Goal: Book appointment/travel/reservation

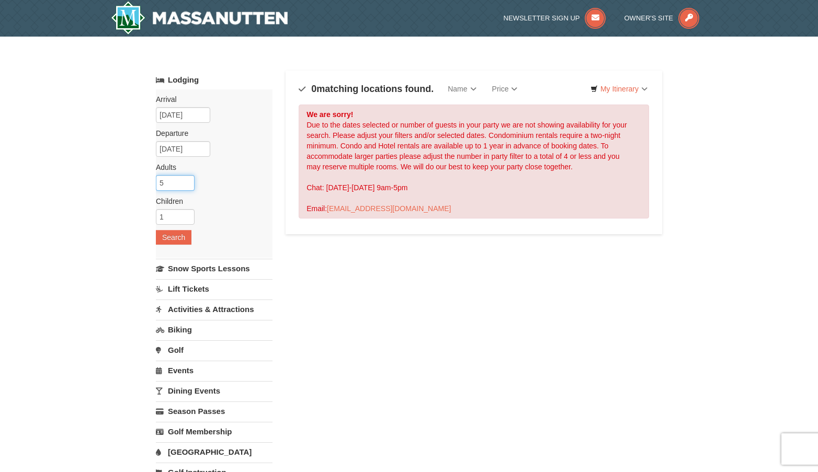
click at [179, 185] on input "5" at bounding box center [175, 183] width 39 height 16
drag, startPoint x: 178, startPoint y: 186, endPoint x: 157, endPoint y: 187, distance: 20.9
click at [157, 187] on input "5" at bounding box center [175, 183] width 39 height 16
type input "3"
click at [166, 235] on button "Search" at bounding box center [174, 237] width 36 height 15
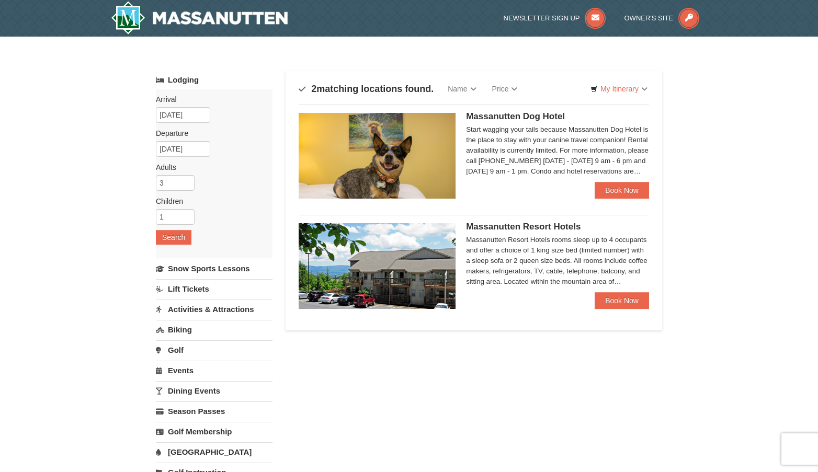
click at [413, 147] on img at bounding box center [376, 156] width 157 height 86
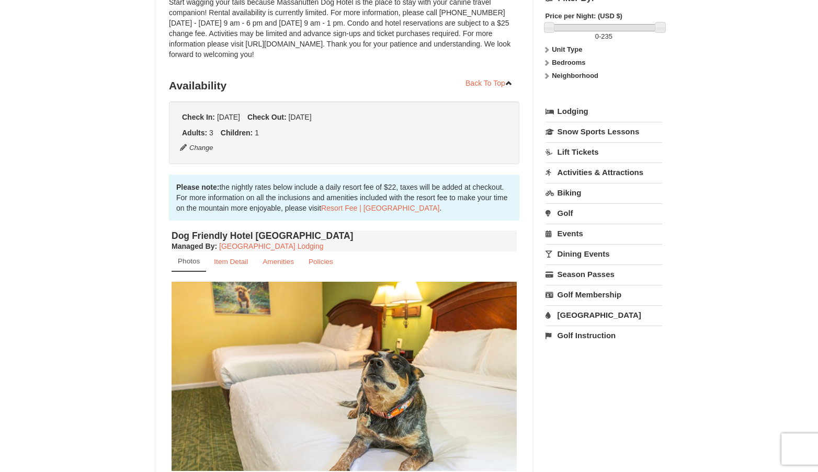
scroll to position [261, 0]
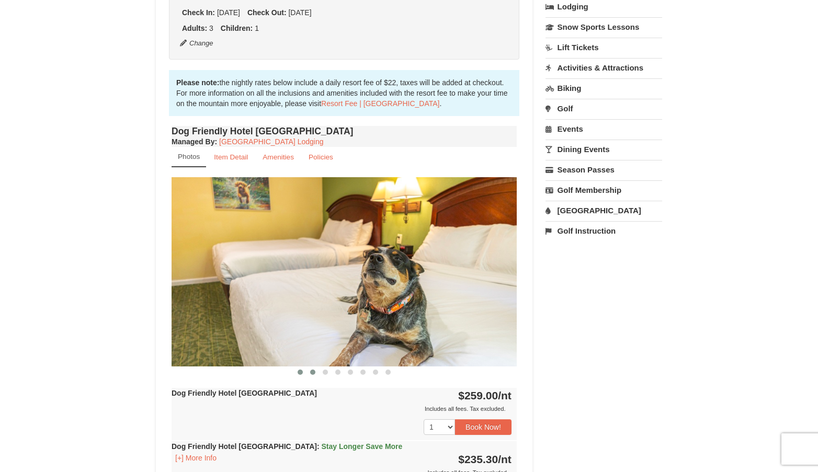
click at [313, 375] on button at bounding box center [312, 372] width 13 height 10
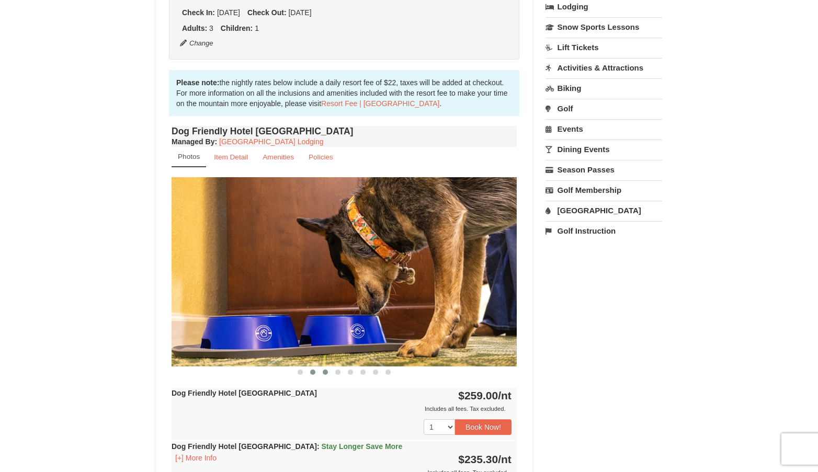
click at [327, 373] on span at bounding box center [325, 372] width 5 height 5
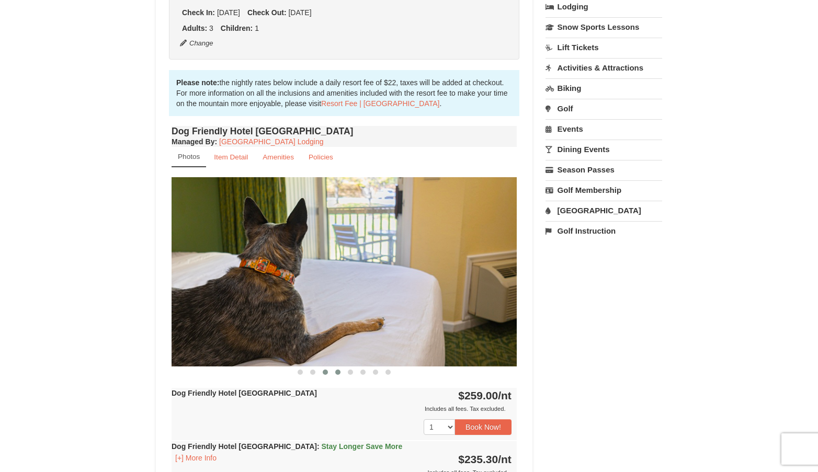
click at [338, 370] on span at bounding box center [337, 372] width 5 height 5
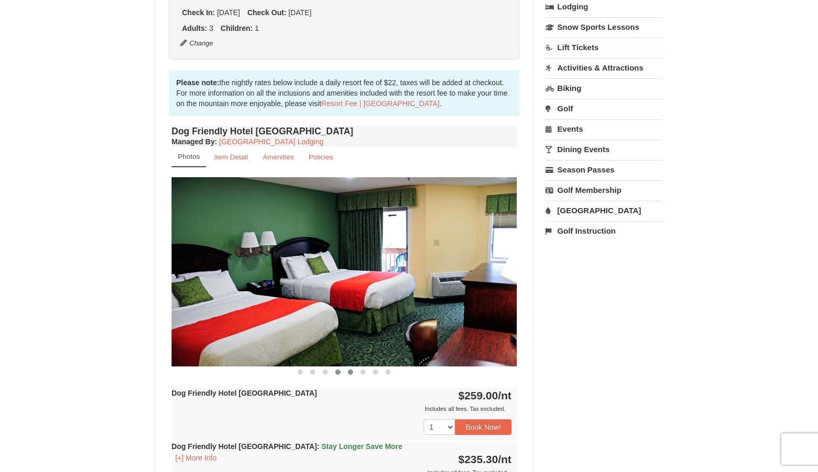
click at [348, 371] on span at bounding box center [350, 372] width 5 height 5
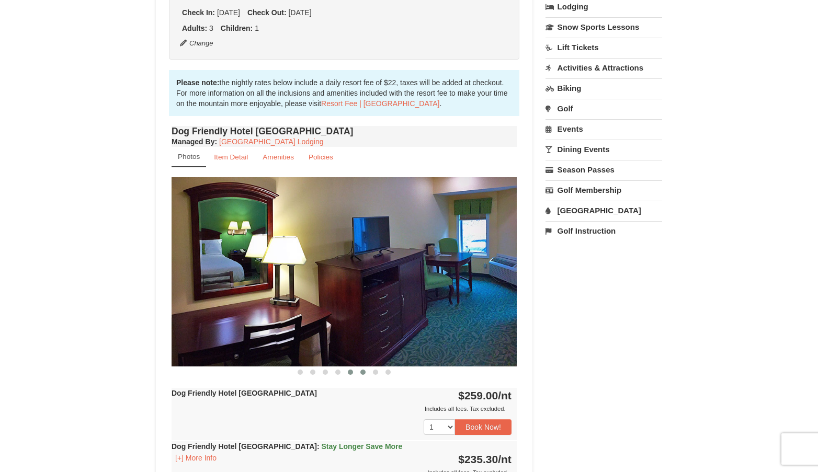
click at [361, 373] on span at bounding box center [362, 372] width 5 height 5
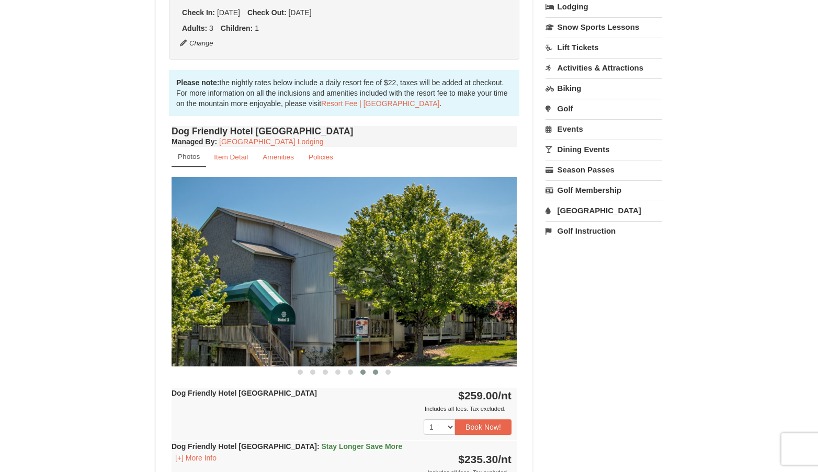
click at [374, 372] on span at bounding box center [375, 372] width 5 height 5
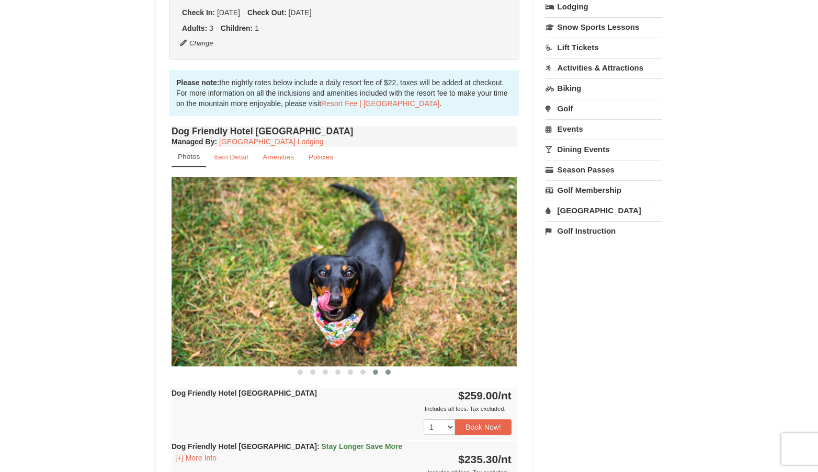
click at [387, 373] on span at bounding box center [387, 372] width 5 height 5
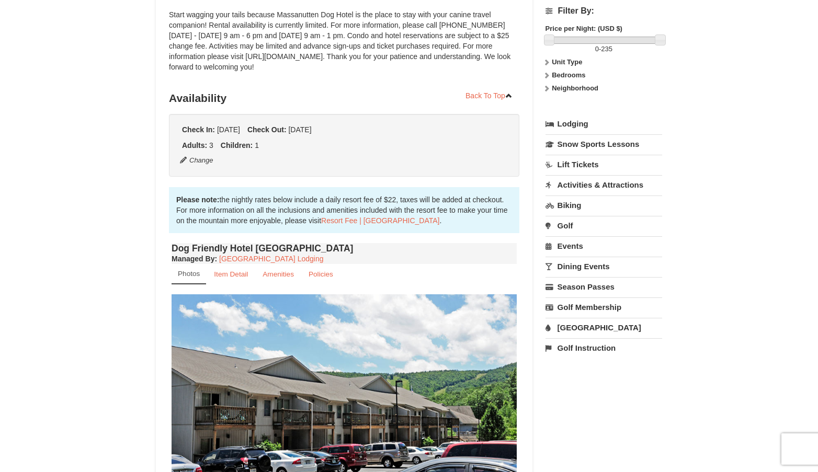
scroll to position [0, 0]
